Goal: Task Accomplishment & Management: Manage account settings

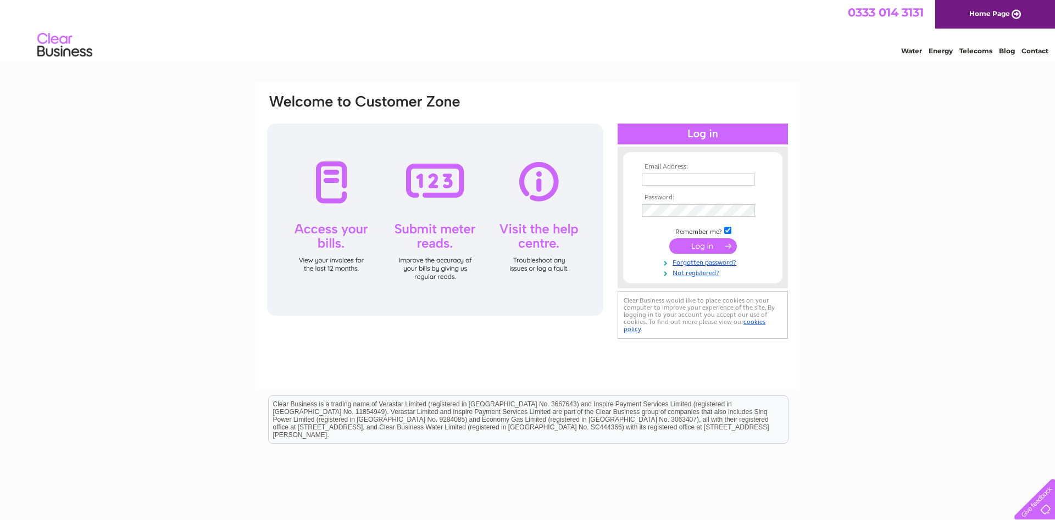
click at [694, 185] on input "text" at bounding box center [698, 180] width 113 height 12
type input "m"
type input "andrew@design-innov8.co.uk"
click at [692, 243] on input "submit" at bounding box center [703, 245] width 68 height 15
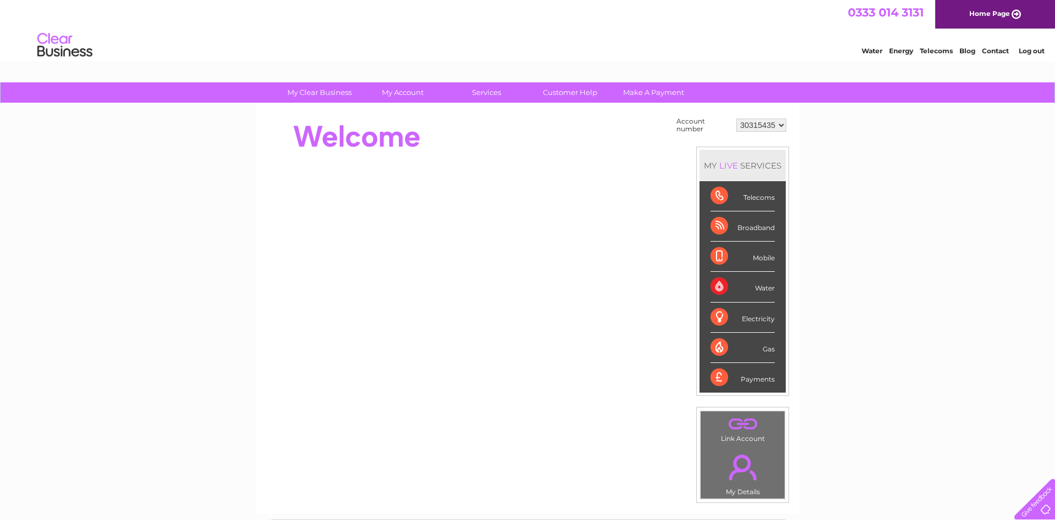
click at [719, 196] on div "Telecoms" at bounding box center [742, 196] width 64 height 30
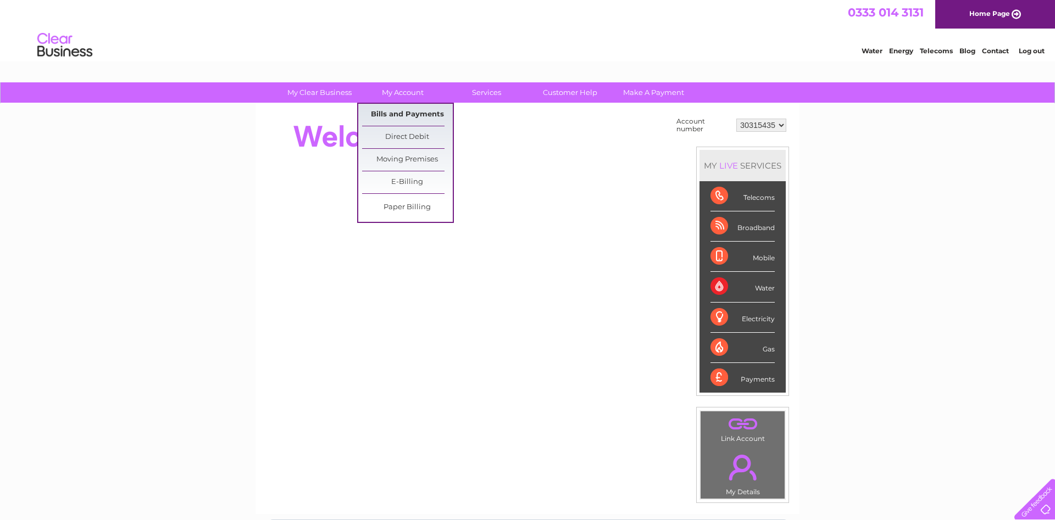
click at [415, 113] on link "Bills and Payments" at bounding box center [407, 115] width 91 height 22
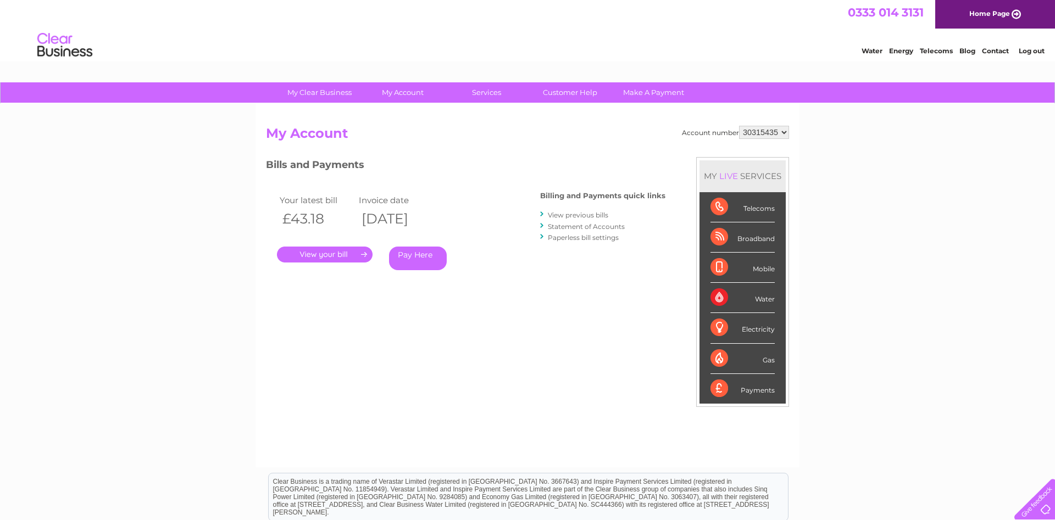
click at [347, 254] on link "." at bounding box center [325, 255] width 96 height 16
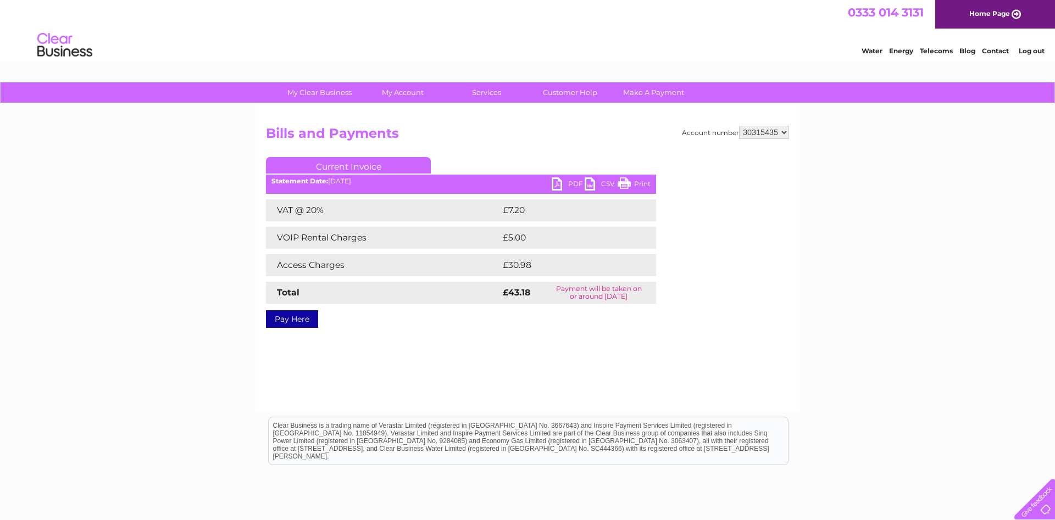
click at [571, 188] on link "PDF" at bounding box center [568, 185] width 33 height 16
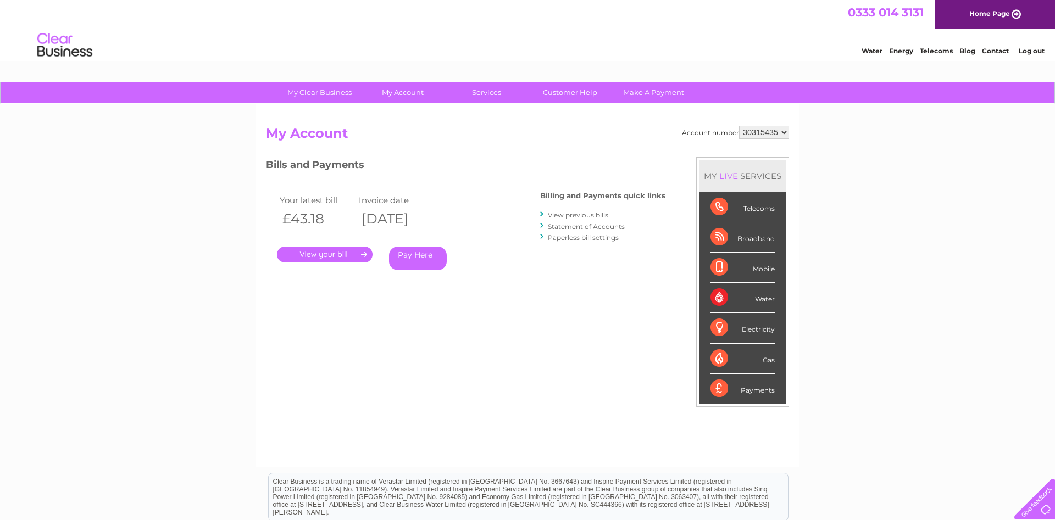
click at [580, 214] on link "View previous bills" at bounding box center [578, 215] width 60 height 8
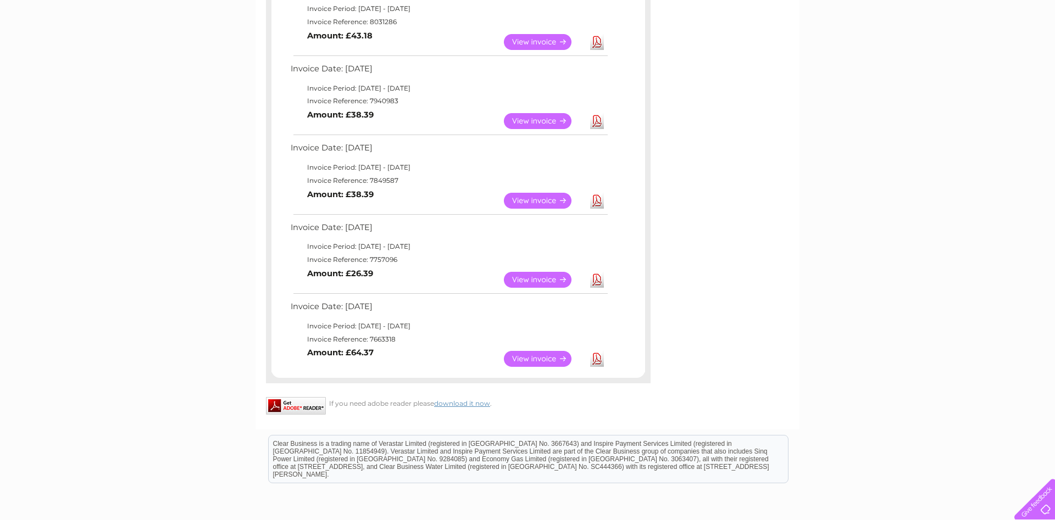
scroll to position [168, 0]
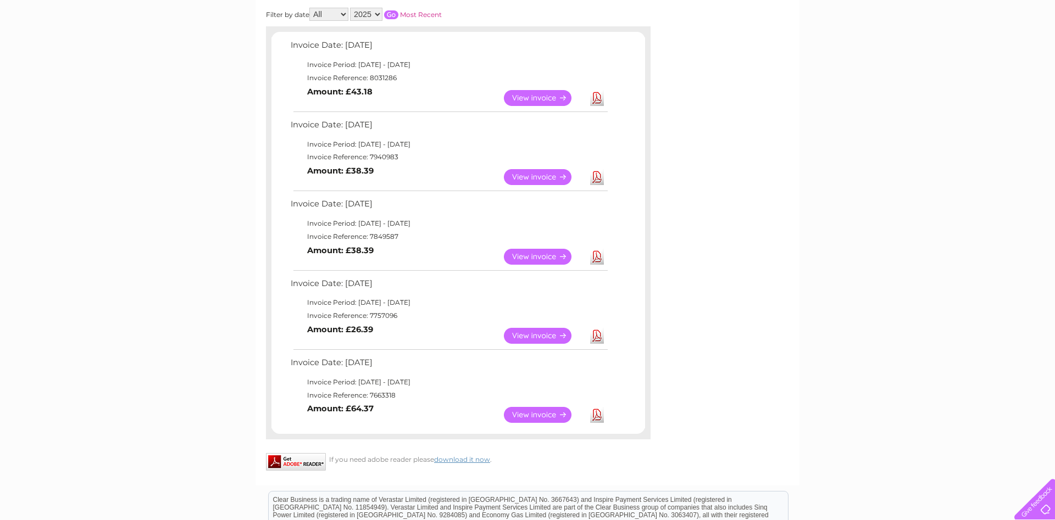
click at [532, 178] on link "View" at bounding box center [544, 177] width 81 height 16
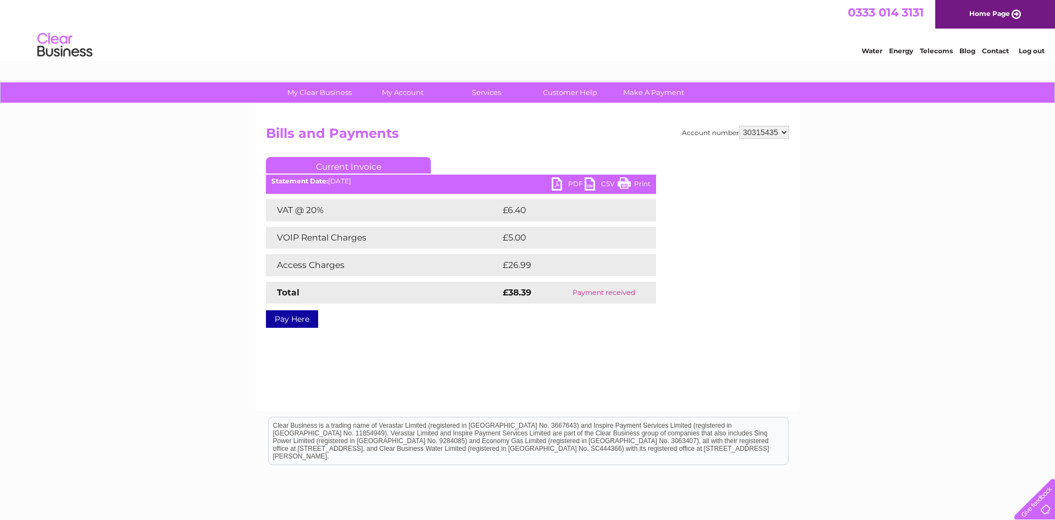
click at [575, 186] on link "PDF" at bounding box center [568, 185] width 33 height 16
